Goal: Task Accomplishment & Management: Manage account settings

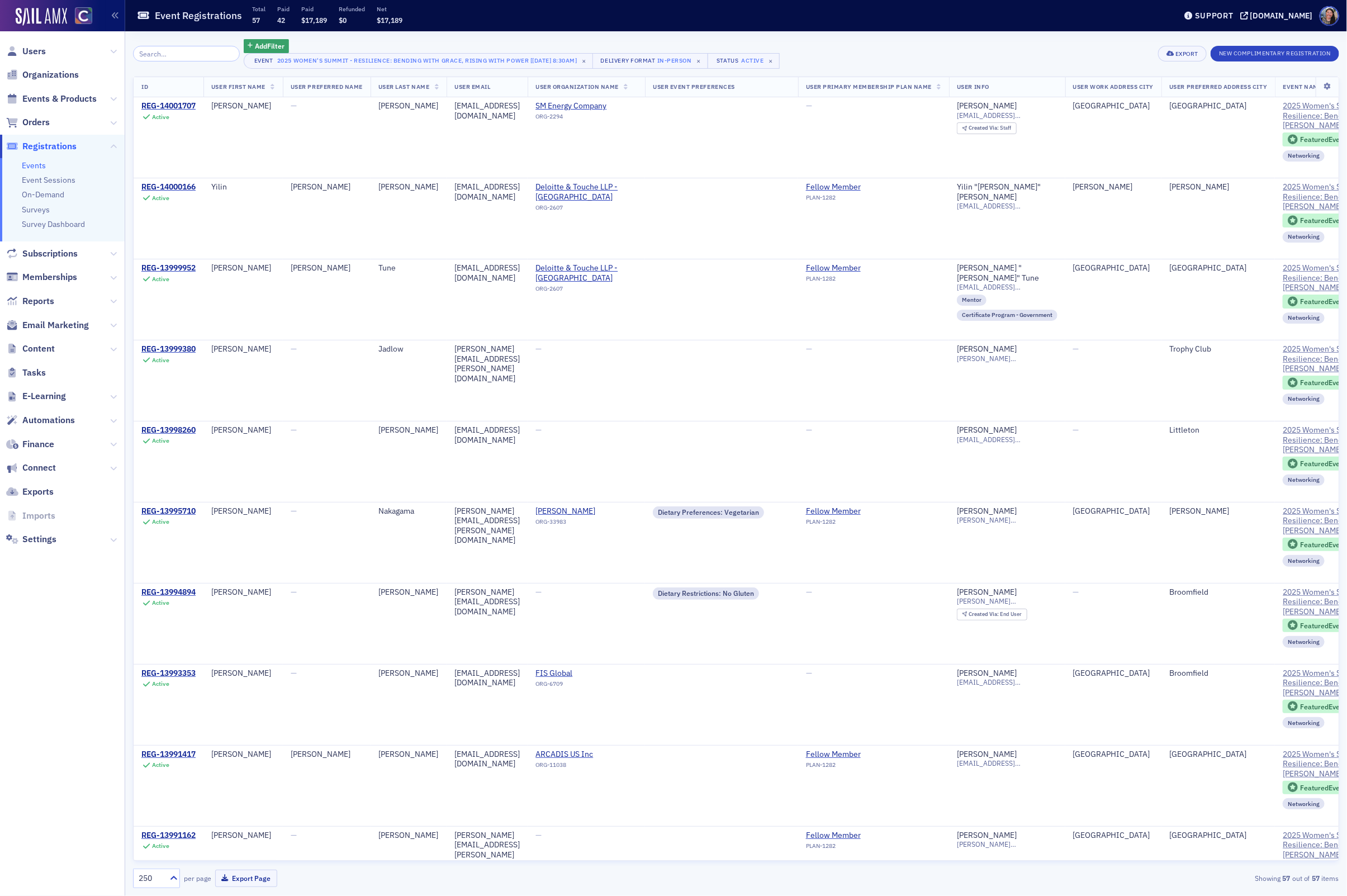
scroll to position [0, 1031]
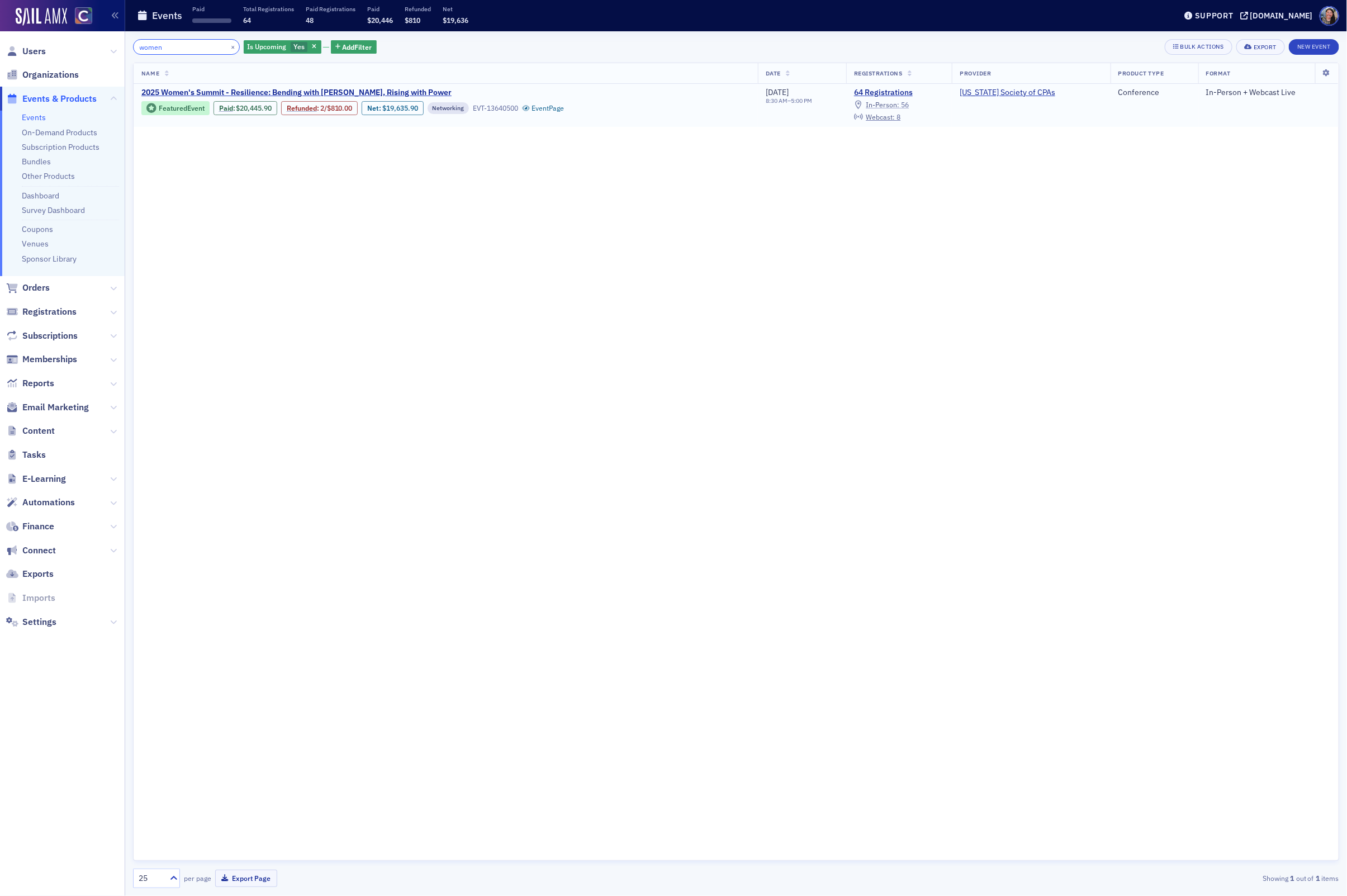
type input "women"
click at [909, 106] on span "56" at bounding box center [905, 104] width 8 height 9
